Goal: Task Accomplishment & Management: Use online tool/utility

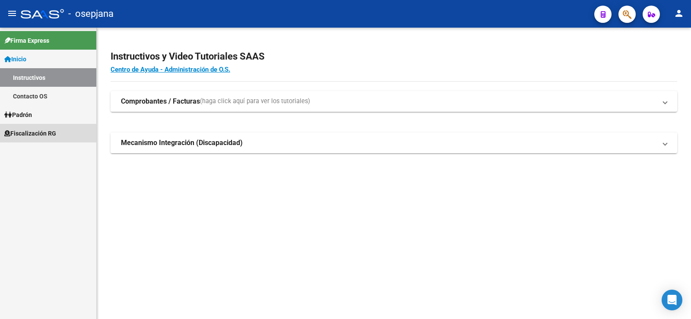
click at [37, 134] on span "Fiscalización RG" at bounding box center [30, 134] width 52 height 10
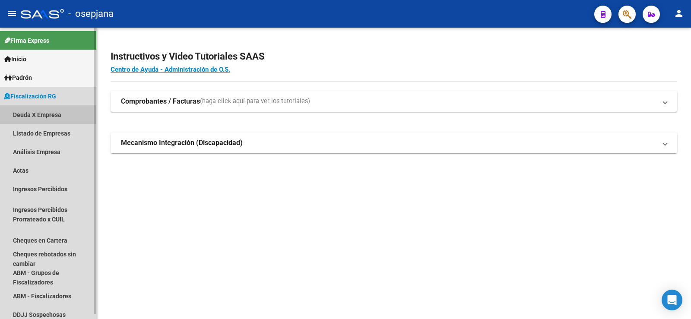
click at [30, 115] on link "Deuda X Empresa" at bounding box center [48, 114] width 96 height 19
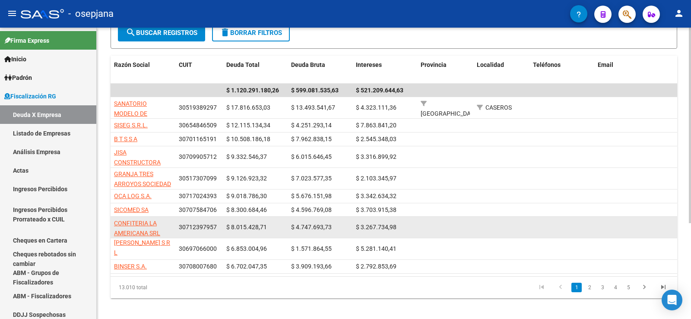
scroll to position [143, 0]
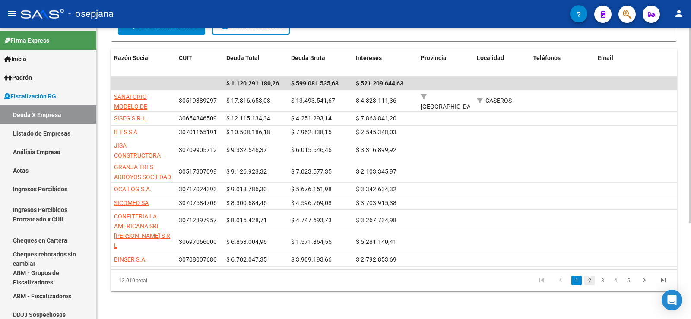
click at [589, 280] on link "2" at bounding box center [589, 281] width 10 height 10
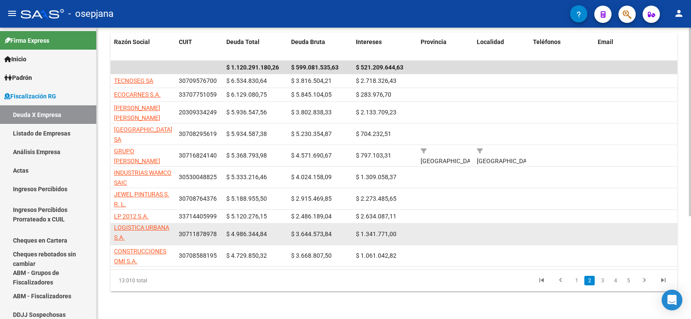
scroll to position [159, 0]
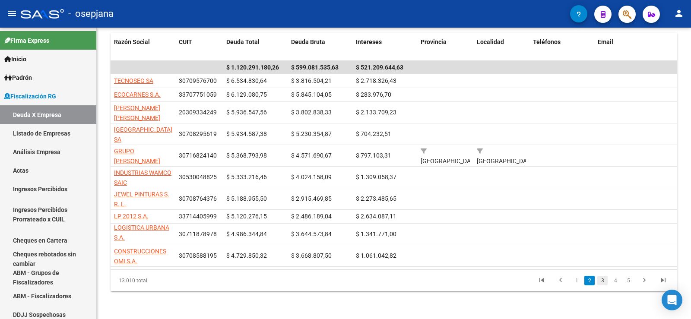
click at [602, 283] on link "3" at bounding box center [602, 281] width 10 height 10
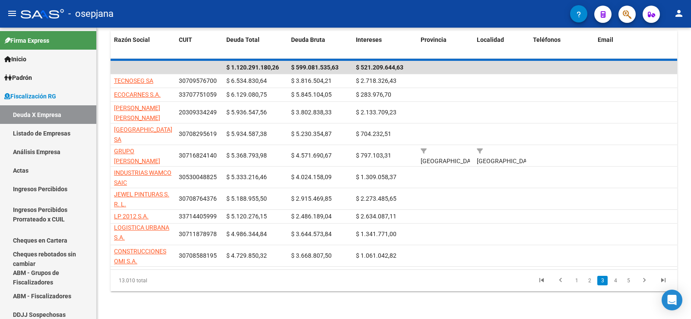
scroll to position [21, 0]
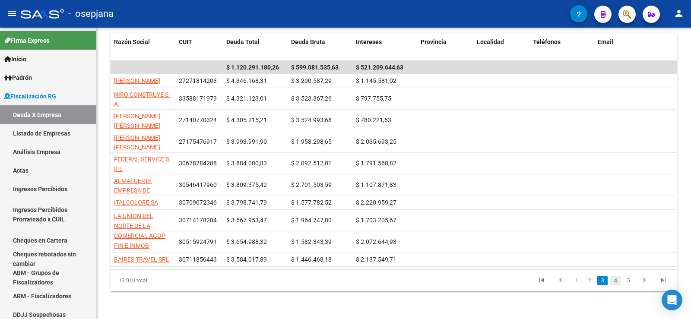
click at [614, 282] on link "4" at bounding box center [615, 281] width 10 height 10
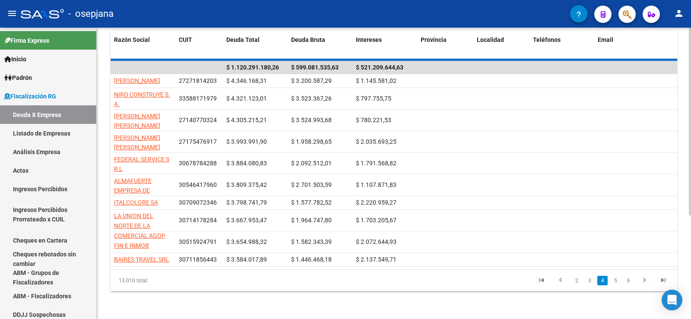
click at [616, 283] on div "13.010 total 2 3 4 5 6" at bounding box center [394, 281] width 567 height 22
click at [615, 283] on div "13.010 total 2 3 4 5 6" at bounding box center [394, 281] width 567 height 22
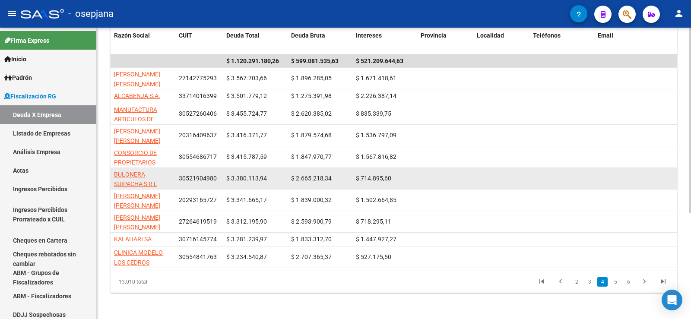
click at [125, 178] on app-link-go-to "BULONERA SUIPACHA S R L" at bounding box center [143, 180] width 58 height 20
click at [128, 178] on app-link-go-to "BULONERA SUIPACHA S R L" at bounding box center [143, 180] width 58 height 20
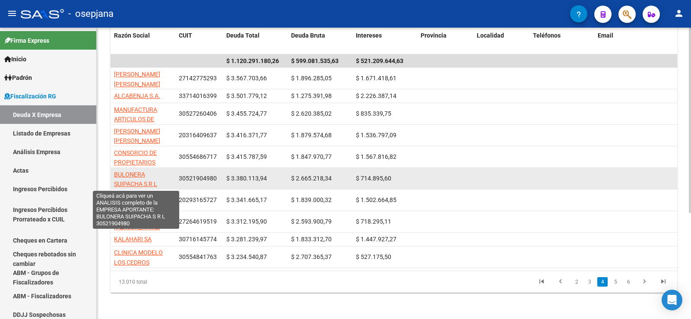
click at [130, 180] on span "BULONERA SUIPACHA S R L" at bounding box center [135, 179] width 43 height 17
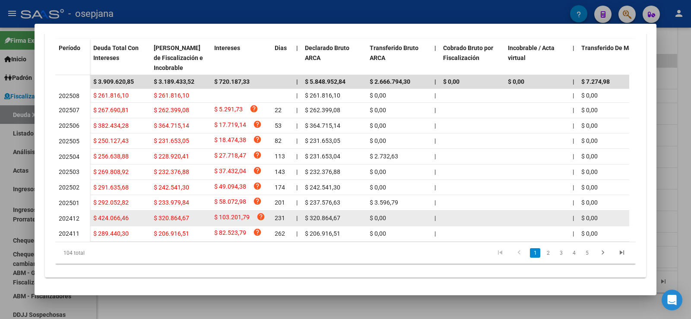
scroll to position [255, 0]
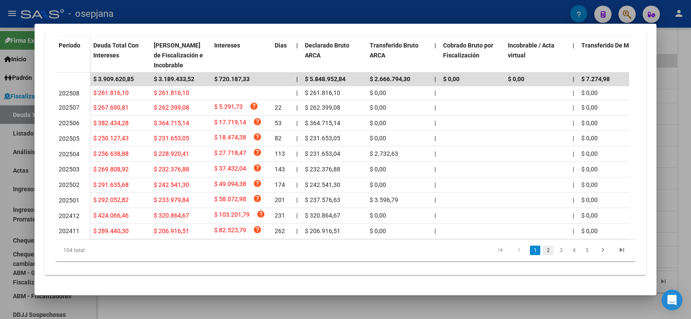
click at [543, 251] on link "2" at bounding box center [548, 251] width 10 height 10
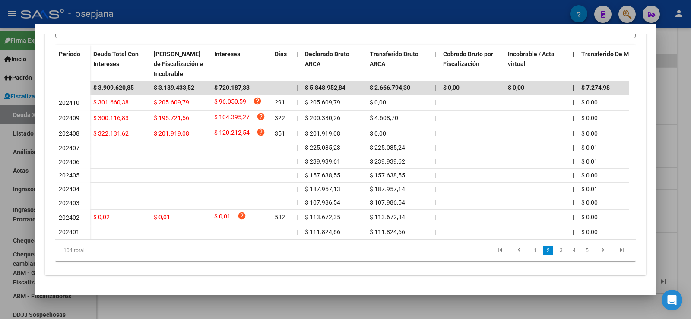
scroll to position [245, 0]
click at [557, 250] on link "3" at bounding box center [561, 251] width 10 height 10
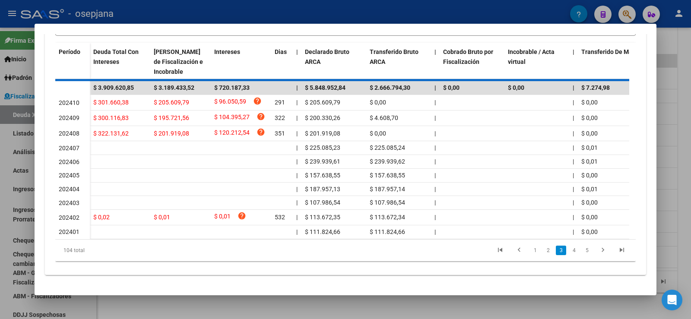
scroll to position [241, 0]
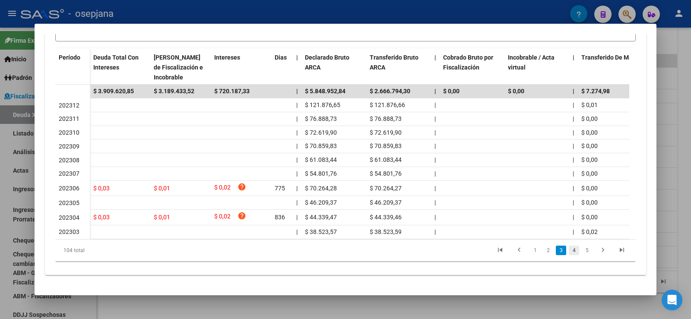
click at [569, 251] on link "4" at bounding box center [574, 251] width 10 height 10
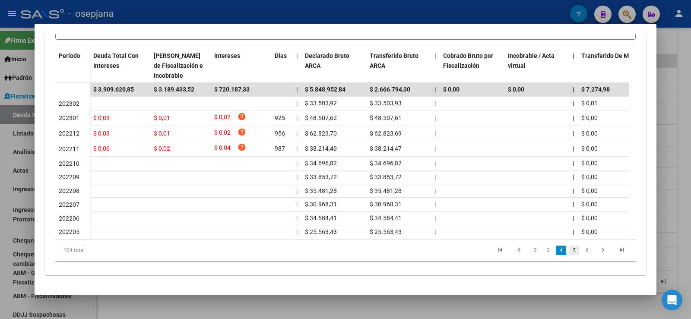
click at [570, 253] on link "5" at bounding box center [574, 251] width 10 height 10
click at [570, 253] on link "6" at bounding box center [574, 251] width 10 height 10
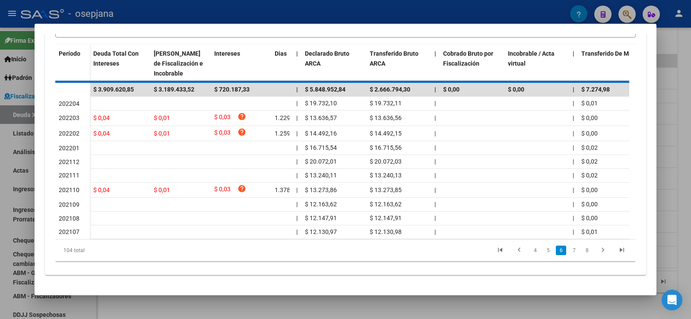
scroll to position [236, 0]
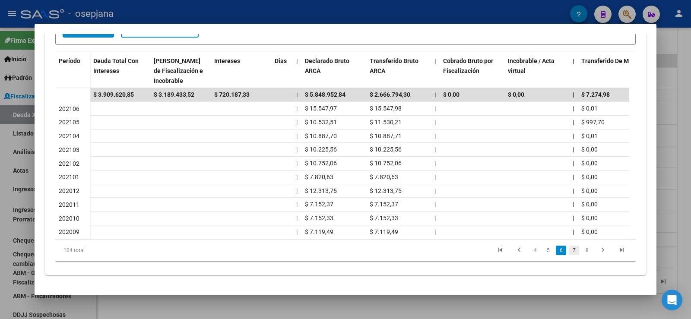
click at [569, 252] on link "7" at bounding box center [574, 251] width 10 height 10
click at [569, 251] on link "8" at bounding box center [574, 251] width 10 height 10
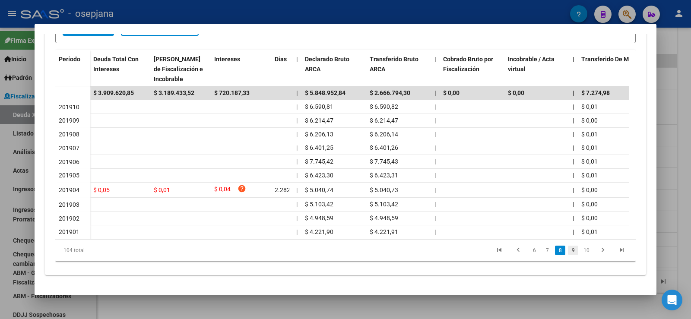
click at [568, 252] on link "9" at bounding box center [573, 251] width 10 height 10
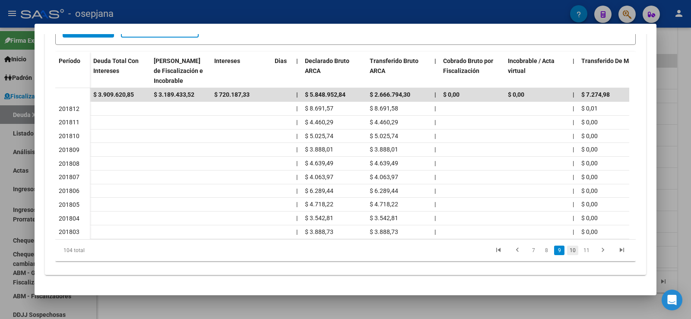
click at [567, 252] on link "10" at bounding box center [572, 251] width 11 height 10
click at [581, 251] on link "11" at bounding box center [586, 251] width 11 height 10
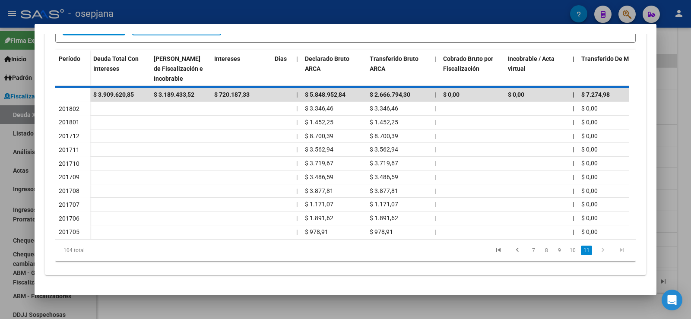
scroll to position [154, 0]
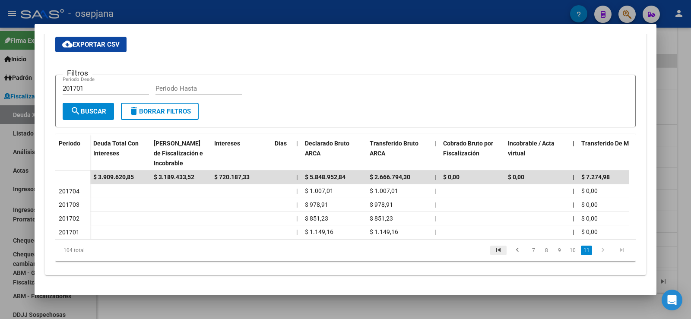
click at [494, 250] on icon "go to first page" at bounding box center [498, 251] width 11 height 10
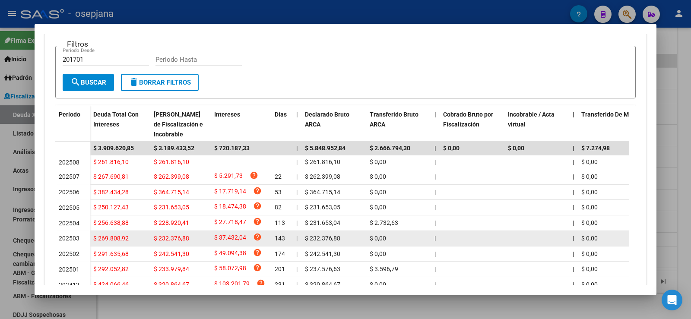
scroll to position [240, 0]
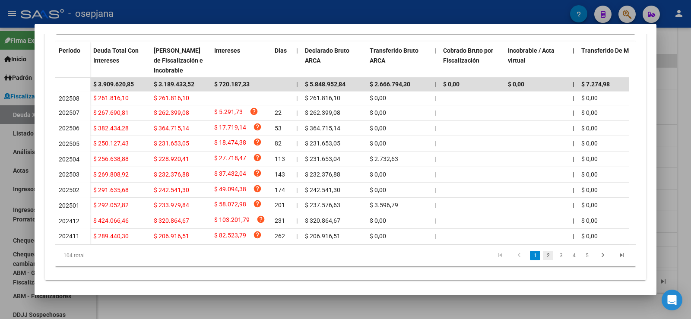
click at [543, 260] on link "2" at bounding box center [548, 256] width 10 height 10
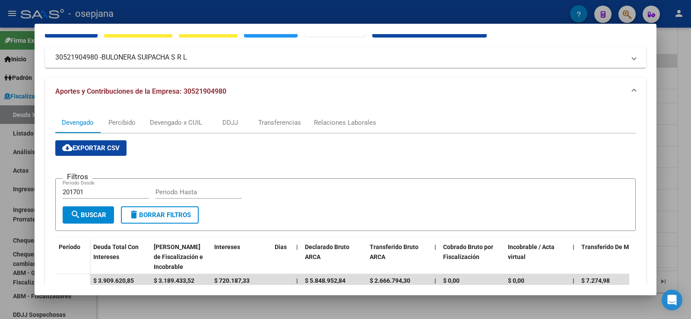
scroll to position [0, 0]
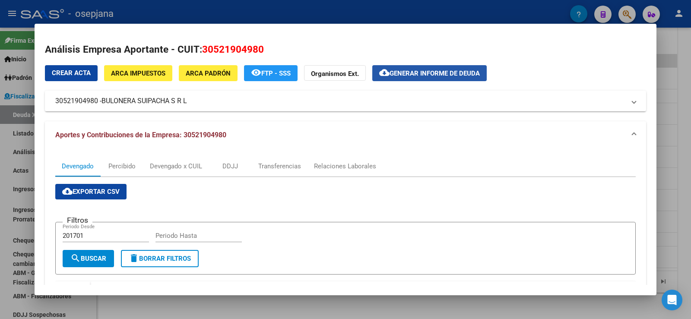
click at [430, 70] on span "Generar informe de deuda" at bounding box center [435, 74] width 90 height 8
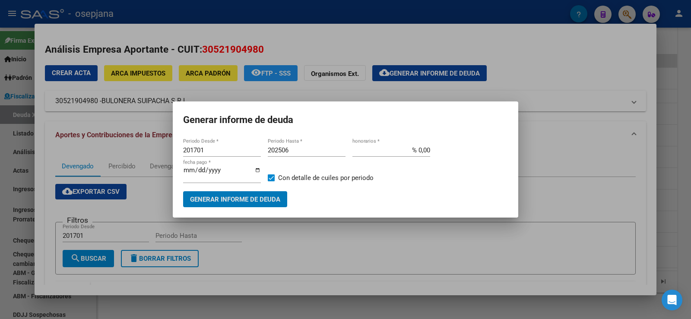
click at [201, 150] on input "201701" at bounding box center [222, 150] width 78 height 8
click at [201, 149] on input "201701" at bounding box center [222, 150] width 78 height 8
click at [200, 149] on input "201701" at bounding box center [222, 150] width 78 height 8
type input "202406"
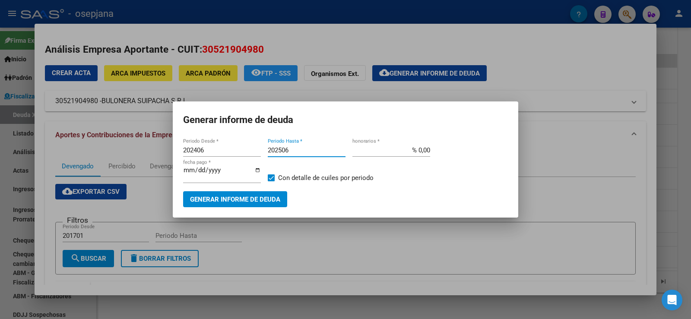
click at [294, 151] on input "202506" at bounding box center [307, 150] width 78 height 8
type input "202508"
click at [427, 150] on input "% 0,00" at bounding box center [391, 150] width 78 height 8
click at [426, 151] on input "% 0,00" at bounding box center [391, 150] width 78 height 8
type input "% 10,00"
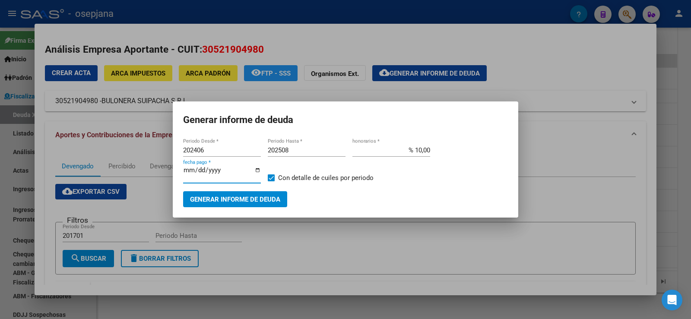
click at [197, 174] on input "[DATE]" at bounding box center [222, 174] width 78 height 14
click at [198, 174] on input "[DATE]" at bounding box center [222, 174] width 78 height 14
click at [200, 168] on input "[DATE]" at bounding box center [222, 174] width 78 height 14
type input "[DATE]"
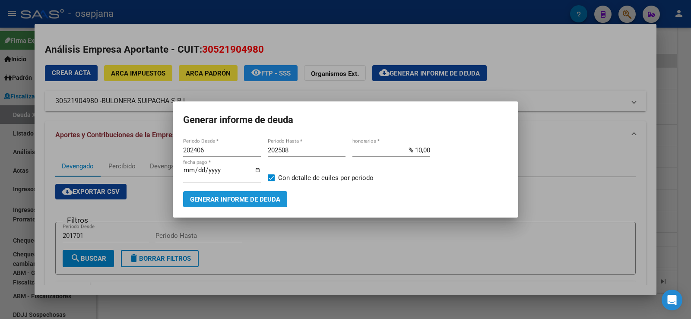
click at [242, 199] on span "Generar informe de deuda" at bounding box center [235, 200] width 90 height 8
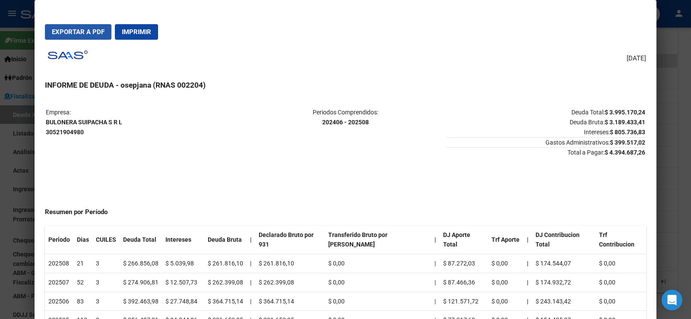
click at [82, 29] on span "Exportar a PDF" at bounding box center [78, 32] width 53 height 8
